Goal: Information Seeking & Learning: Learn about a topic

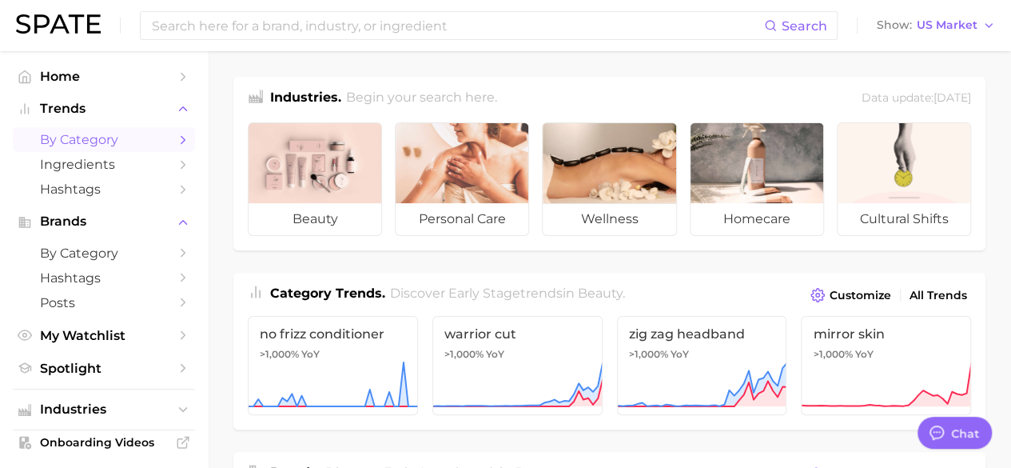
click at [55, 143] on span "by Category" at bounding box center [104, 139] width 128 height 15
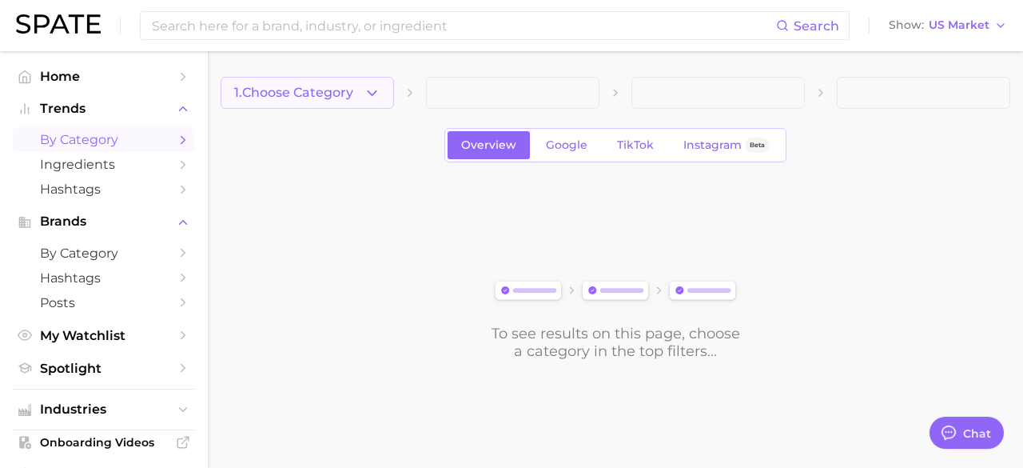
click at [370, 97] on icon "button" at bounding box center [372, 93] width 17 height 17
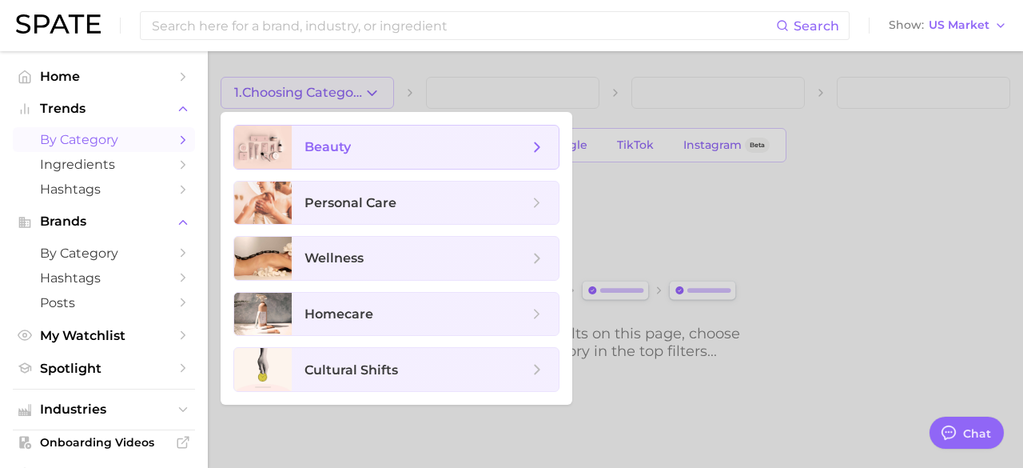
click at [350, 154] on span "beauty" at bounding box center [417, 147] width 224 height 18
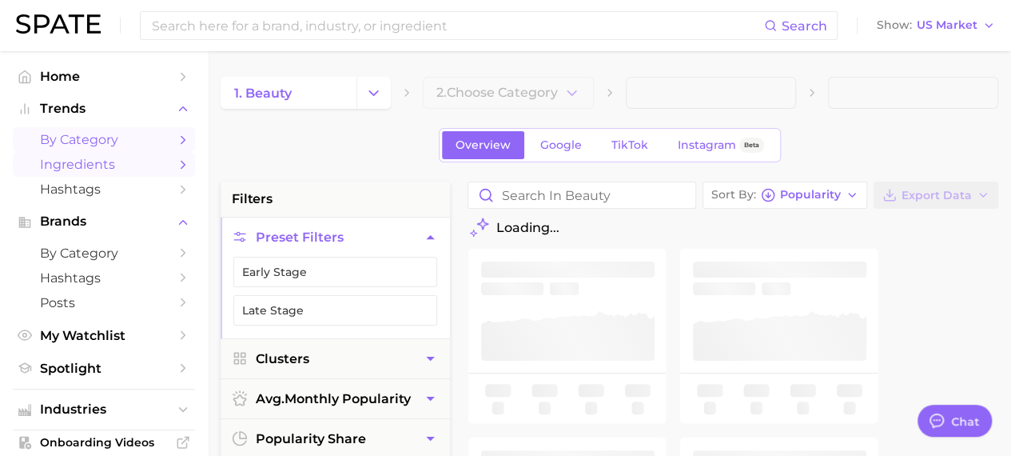
click at [97, 164] on span "Ingredients" at bounding box center [104, 164] width 128 height 15
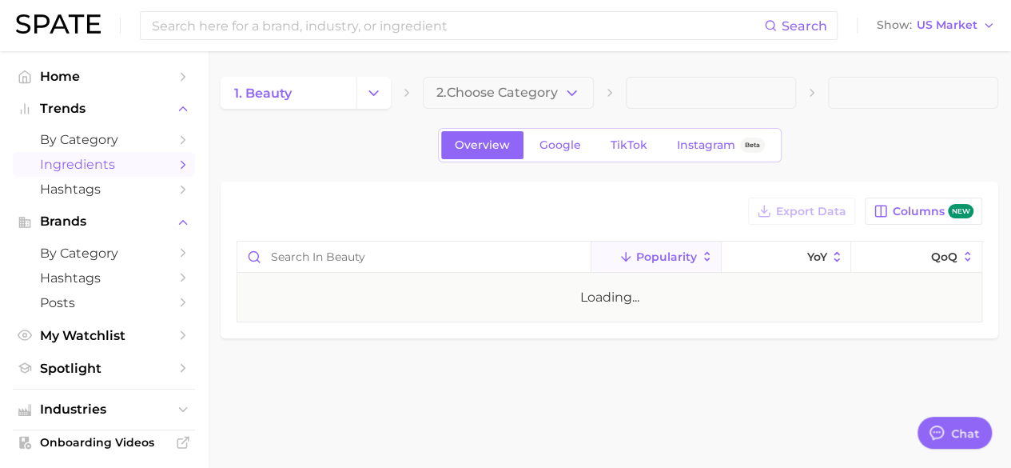
type textarea "x"
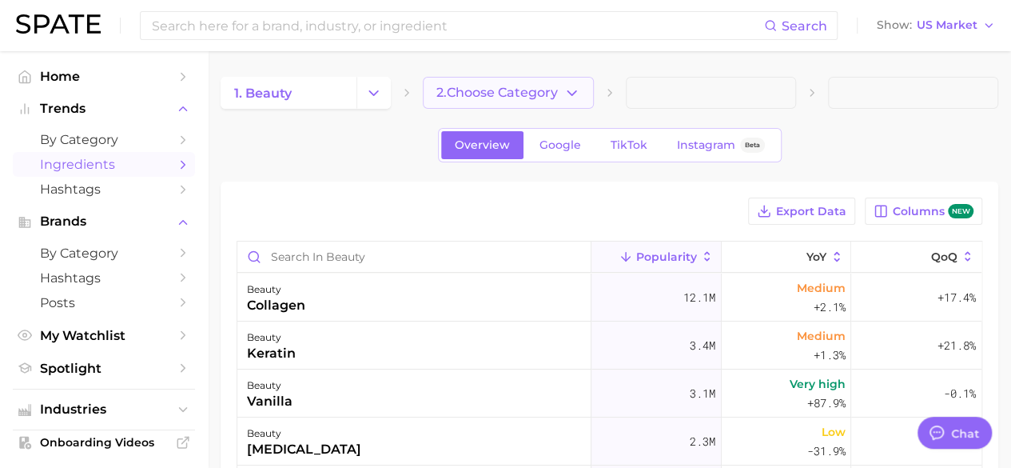
click at [523, 94] on span "2. Choose Category" at bounding box center [496, 93] width 121 height 14
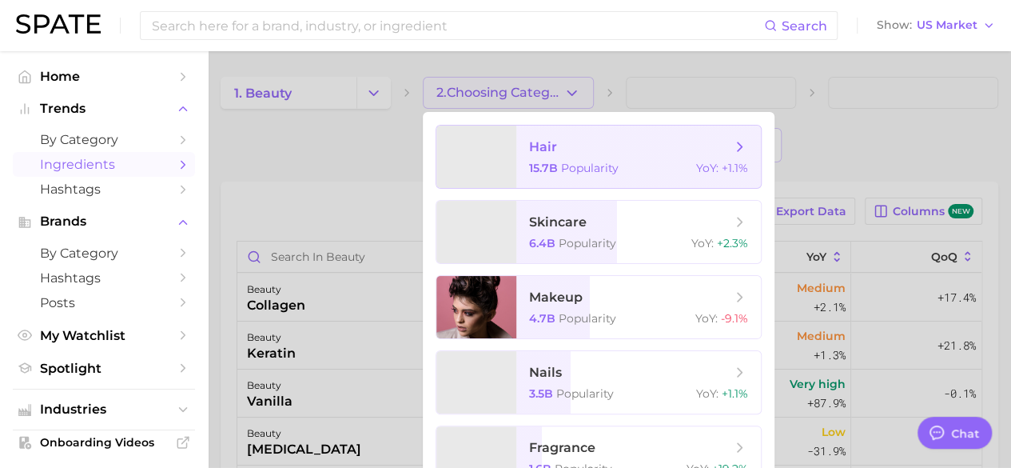
click at [539, 149] on span "hair" at bounding box center [543, 146] width 28 height 15
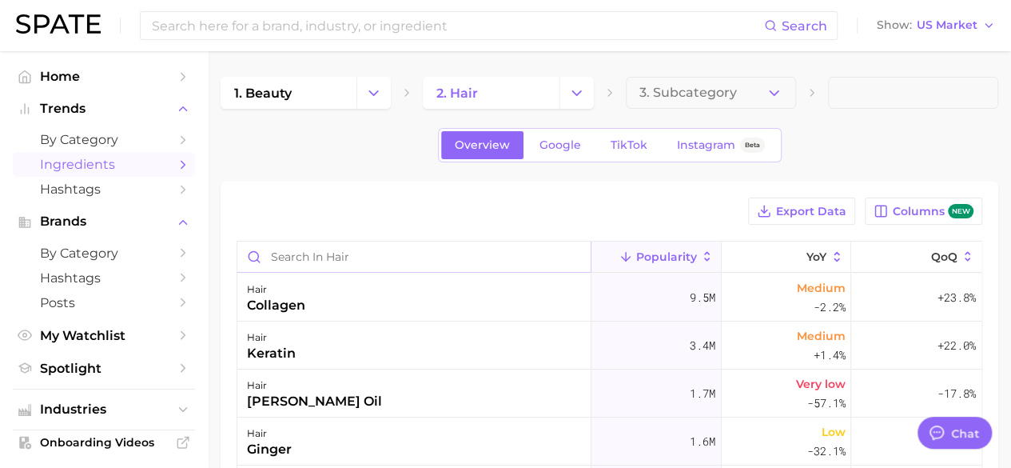
click at [360, 253] on input "Search in hair" at bounding box center [413, 256] width 353 height 30
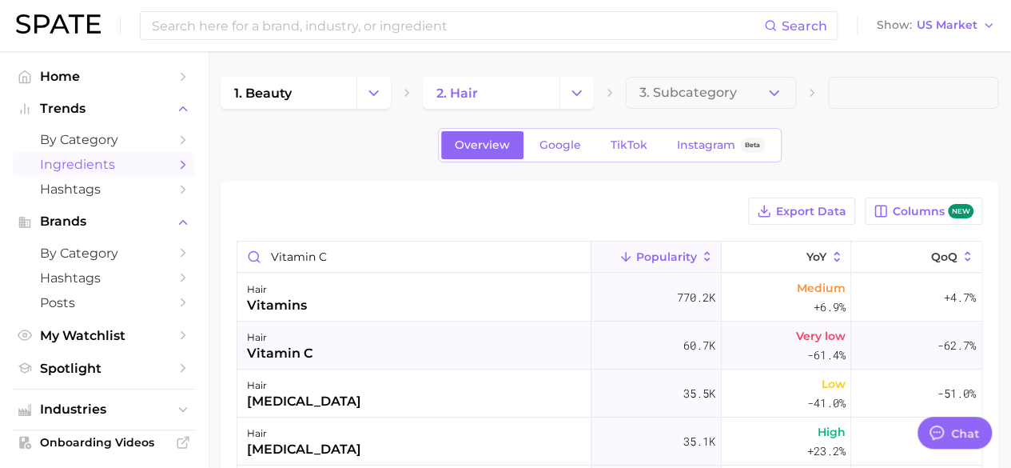
click at [426, 351] on div "hair vitamin c" at bounding box center [414, 345] width 354 height 48
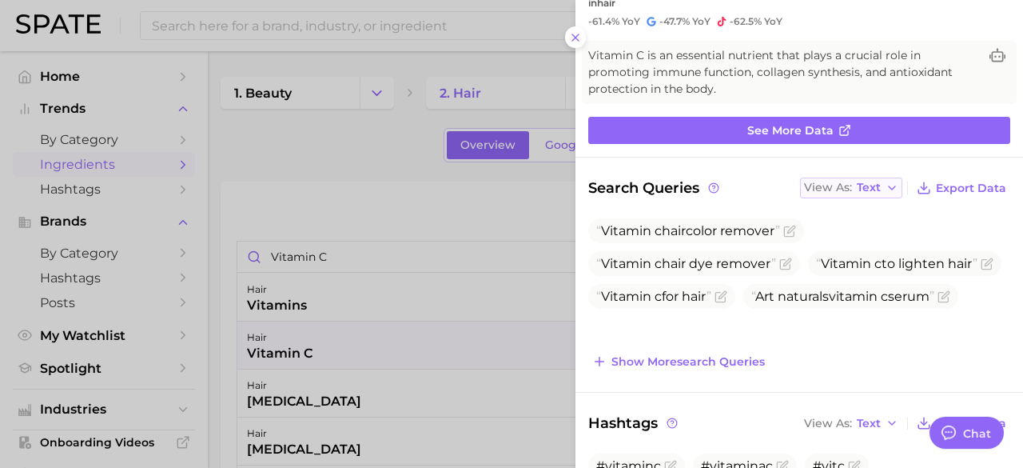
scroll to position [160, 0]
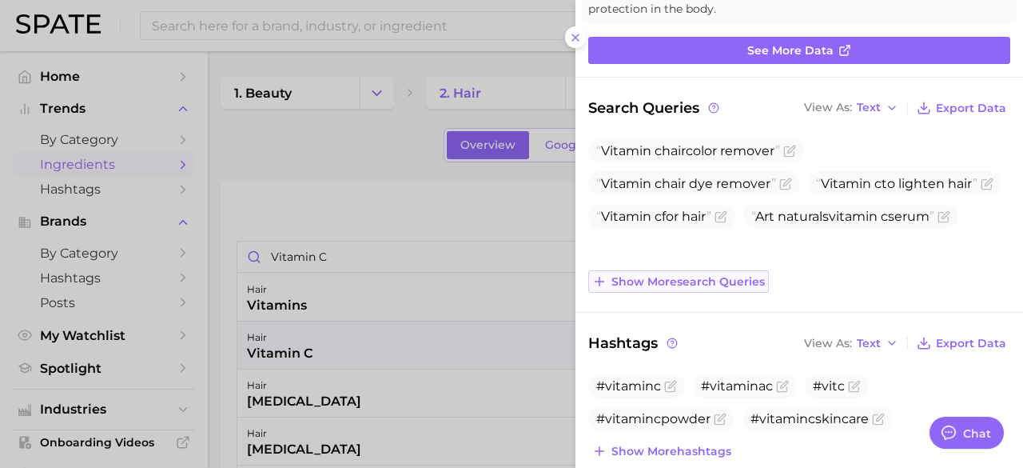
click at [709, 284] on span "Show more search queries" at bounding box center [687, 282] width 153 height 14
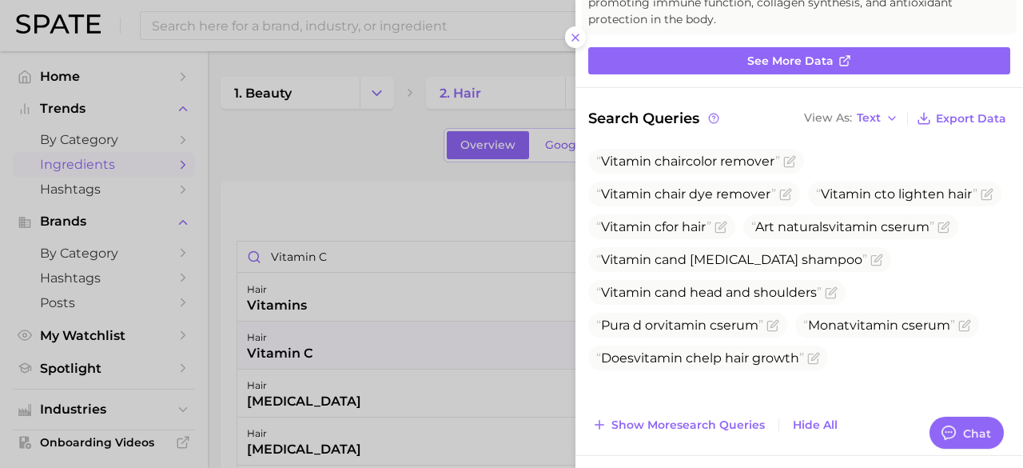
scroll to position [0, 0]
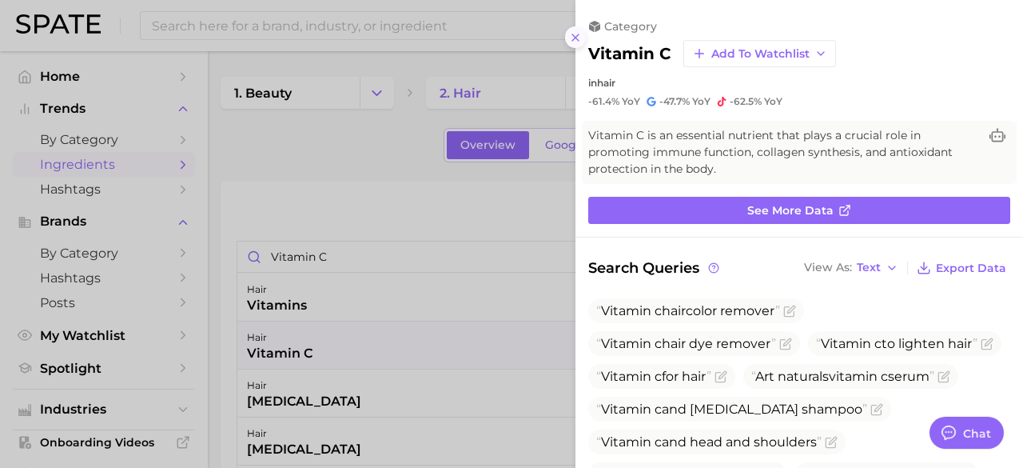
click at [573, 36] on icon at bounding box center [575, 37] width 13 height 13
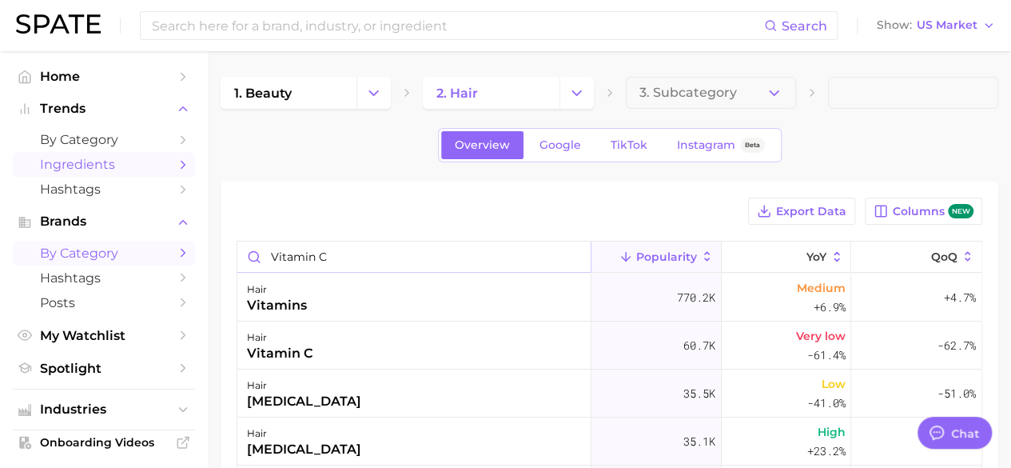
drag, startPoint x: 369, startPoint y: 254, endPoint x: 167, endPoint y: 255, distance: 202.2
click at [167, 263] on div "Search Show US Market Home Trends by Category Ingredients Hashtags Brands by Ca…" at bounding box center [505, 427] width 1011 height 753
type input "silk protein"
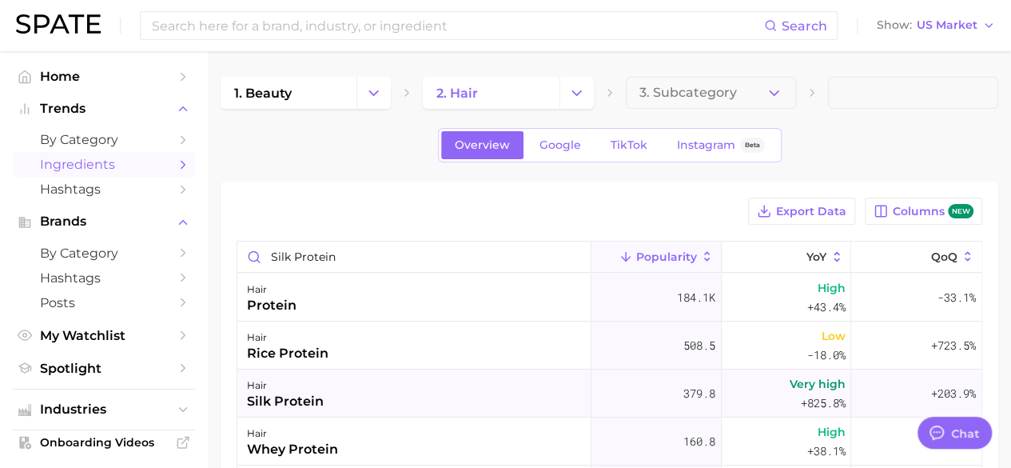
click at [329, 399] on div "hair silk protein" at bounding box center [414, 393] width 354 height 48
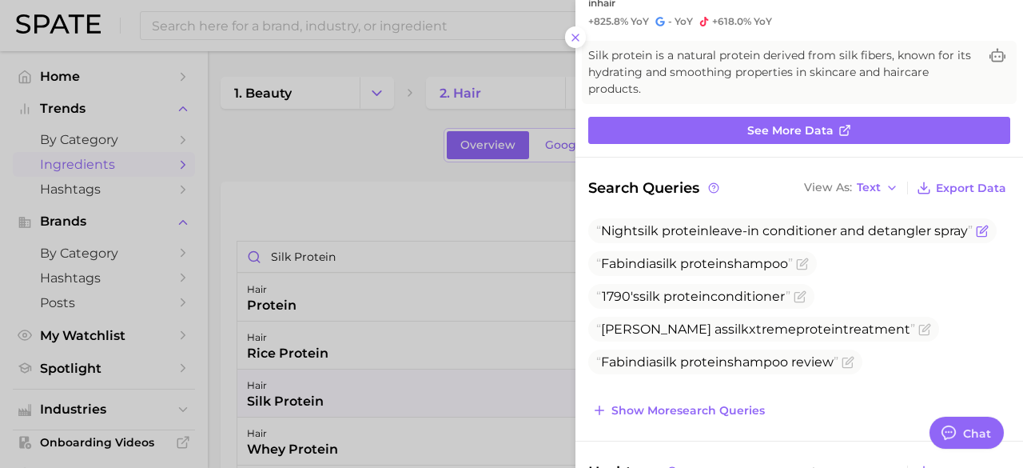
scroll to position [160, 0]
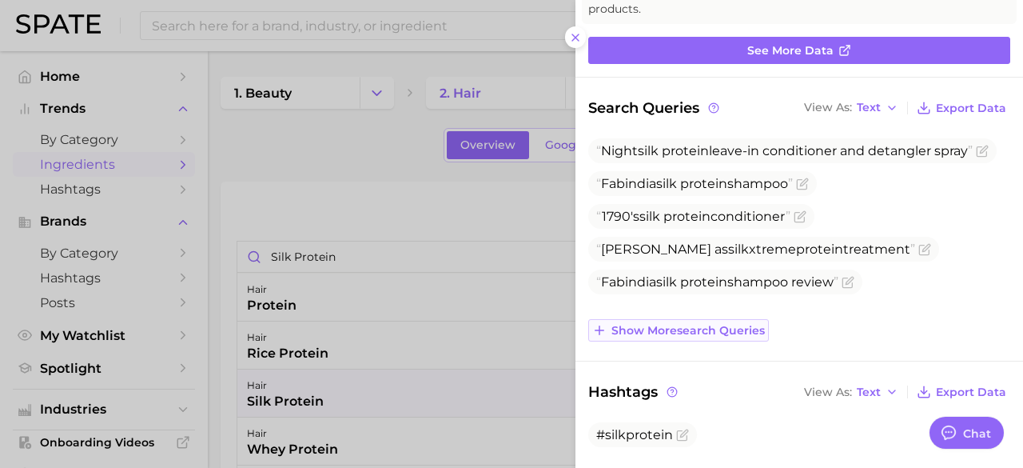
click at [709, 335] on button "Show more search queries" at bounding box center [678, 330] width 181 height 22
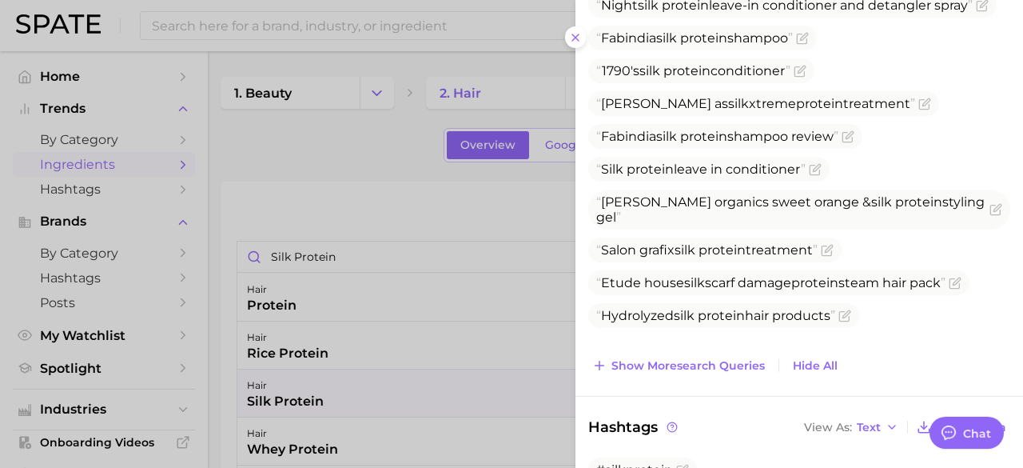
scroll to position [320, 0]
